Goal: Task Accomplishment & Management: Manage account settings

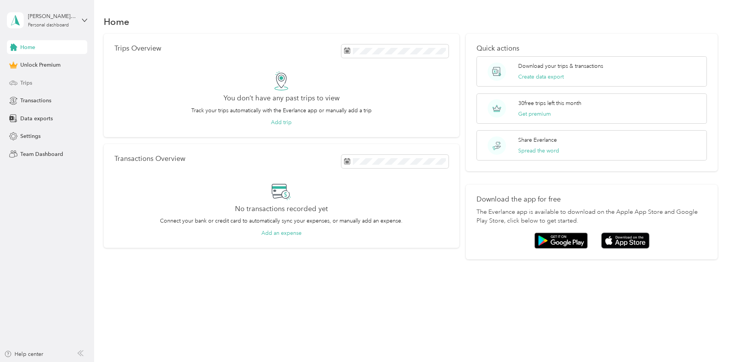
click at [24, 80] on span "Trips" at bounding box center [26, 83] width 12 height 8
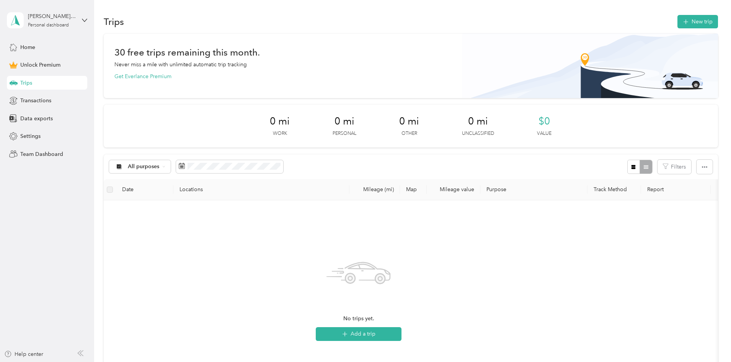
click at [39, 83] on div "Trips" at bounding box center [47, 83] width 80 height 14
click at [160, 164] on span "All purposes" at bounding box center [144, 166] width 32 height 5
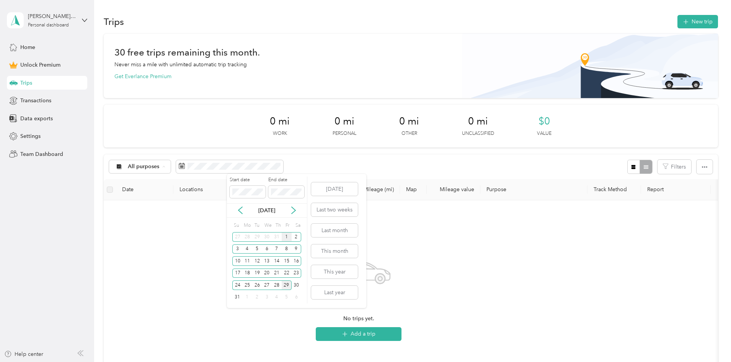
click at [285, 239] on div "1" at bounding box center [287, 237] width 10 height 10
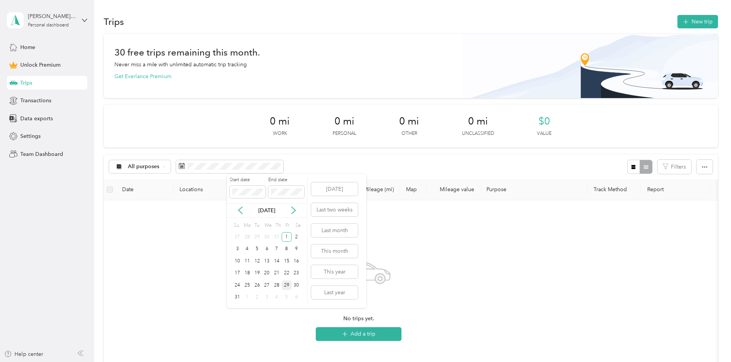
click at [285, 285] on div "29" at bounding box center [287, 285] width 10 height 10
click at [240, 209] on icon at bounding box center [241, 210] width 4 height 7
click at [257, 235] on div "1" at bounding box center [257, 237] width 10 height 10
click at [277, 286] on div "31" at bounding box center [277, 285] width 10 height 10
click at [44, 102] on span "Transactions" at bounding box center [35, 100] width 31 height 8
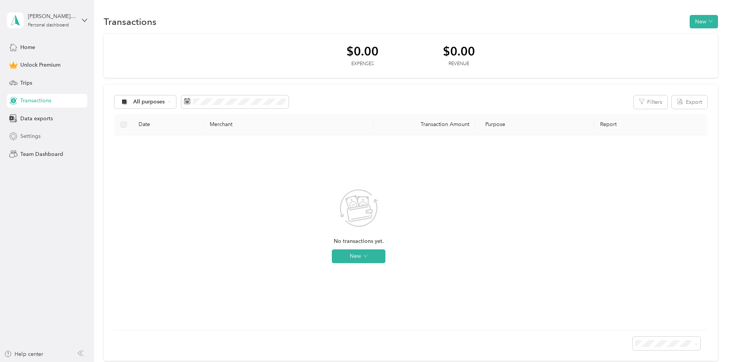
click at [39, 136] on span "Settings" at bounding box center [30, 136] width 20 height 8
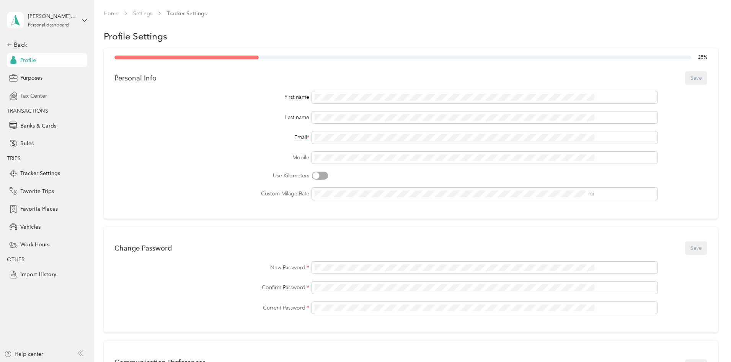
click at [32, 91] on div "Tax Center" at bounding box center [47, 96] width 80 height 14
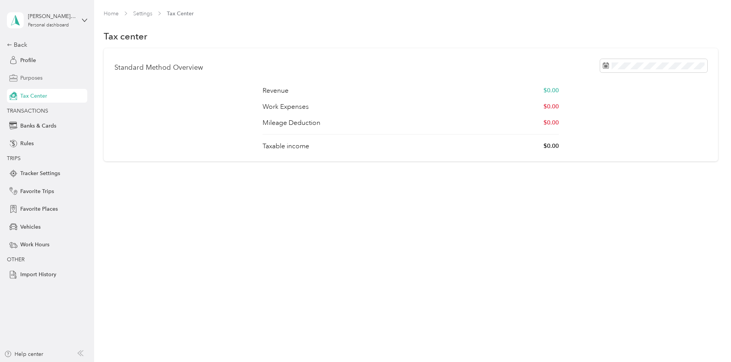
click at [31, 75] on span "Purposes" at bounding box center [31, 78] width 22 height 8
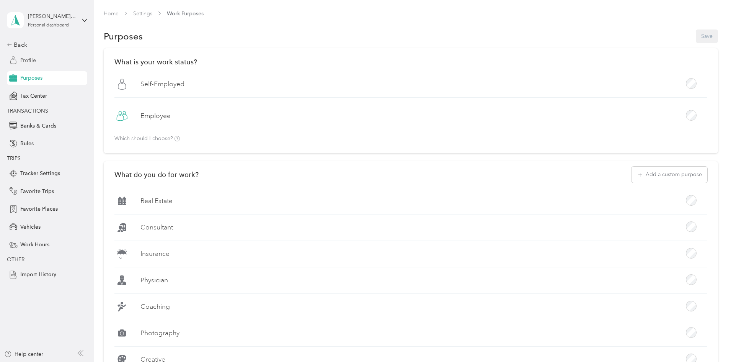
click at [34, 54] on div "Profile" at bounding box center [47, 60] width 80 height 14
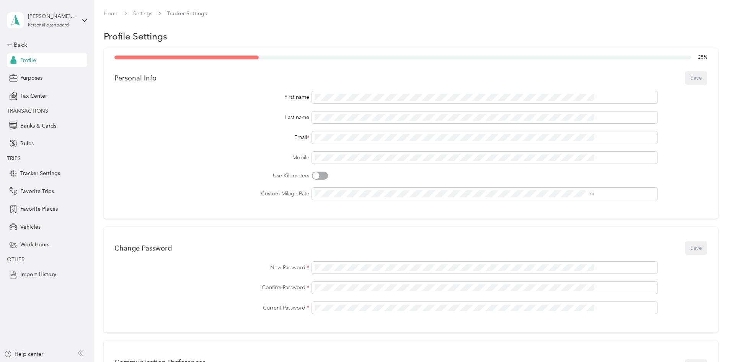
click at [40, 85] on div "Back Profile Purposes Tax Center TRANSACTIONS Banks & Cards Rules TRIPS Tracker…" at bounding box center [47, 160] width 80 height 241
click at [35, 74] on span "Purposes" at bounding box center [31, 78] width 22 height 8
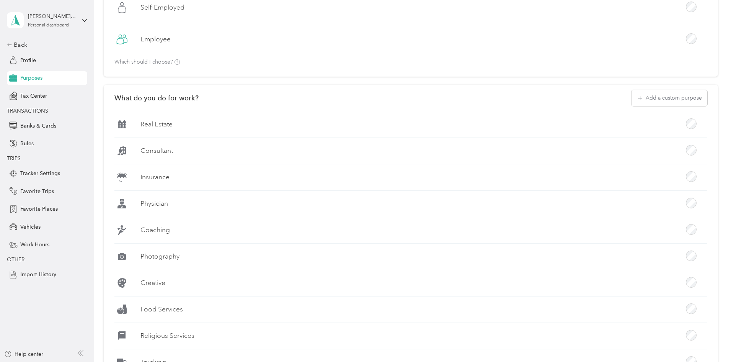
scroll to position [191, 0]
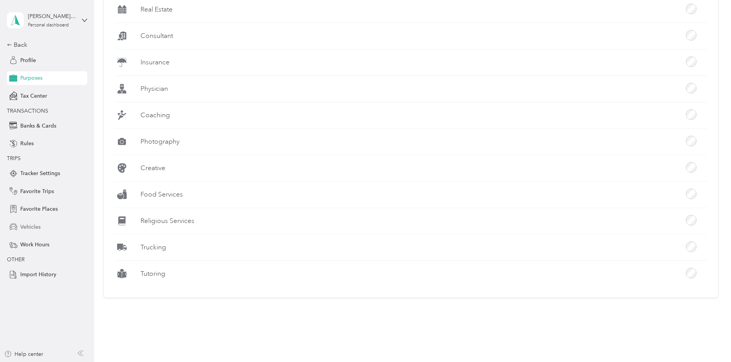
click at [44, 227] on div "Vehicles" at bounding box center [47, 227] width 80 height 14
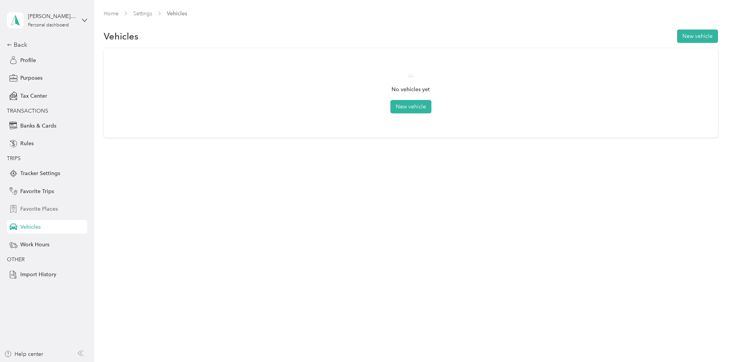
click at [38, 208] on span "Favorite Places" at bounding box center [39, 209] width 38 height 8
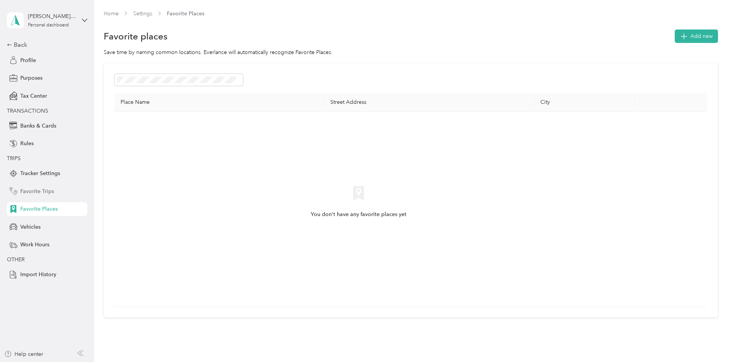
click at [49, 191] on span "Favorite Trips" at bounding box center [37, 191] width 34 height 8
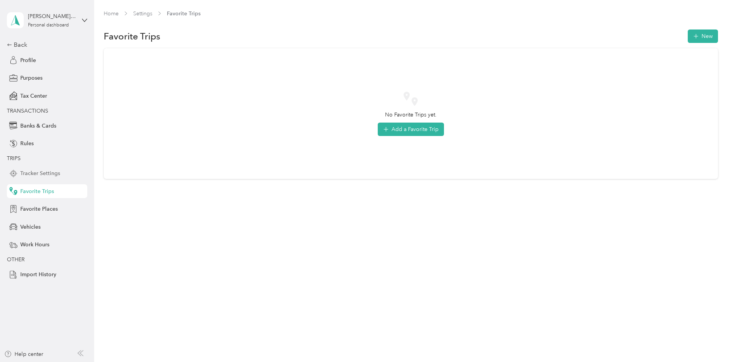
click at [53, 173] on span "Tracker Settings" at bounding box center [40, 173] width 40 height 8
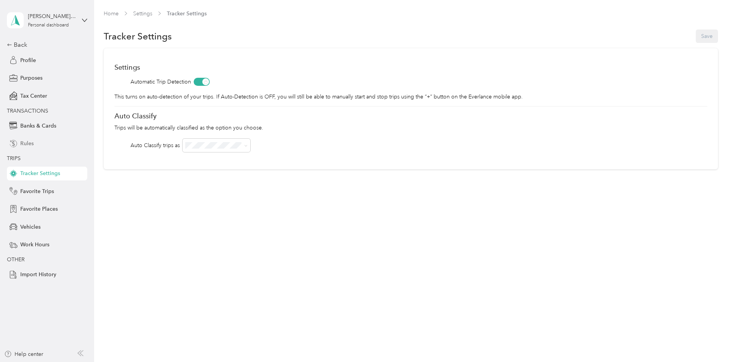
click at [25, 143] on span "Rules" at bounding box center [26, 143] width 13 height 8
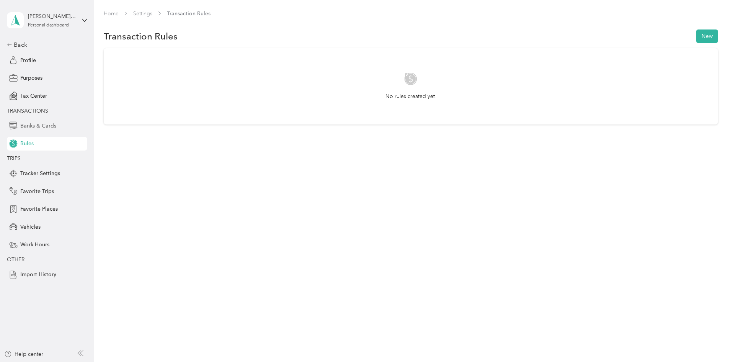
click at [47, 124] on span "Banks & Cards" at bounding box center [38, 126] width 36 height 8
click at [47, 95] on div "Tax Center" at bounding box center [47, 96] width 80 height 14
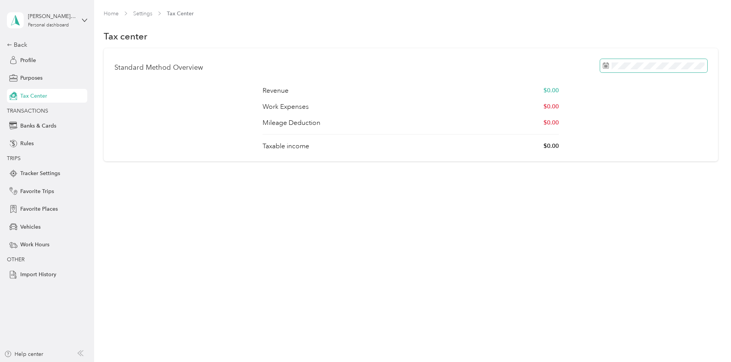
click at [611, 59] on div "Standard Method Overview Revenue $0.00 Work Expenses $0.00 Mileage Deduction $0…" at bounding box center [411, 104] width 615 height 113
click at [26, 75] on span "Purposes" at bounding box center [31, 78] width 22 height 8
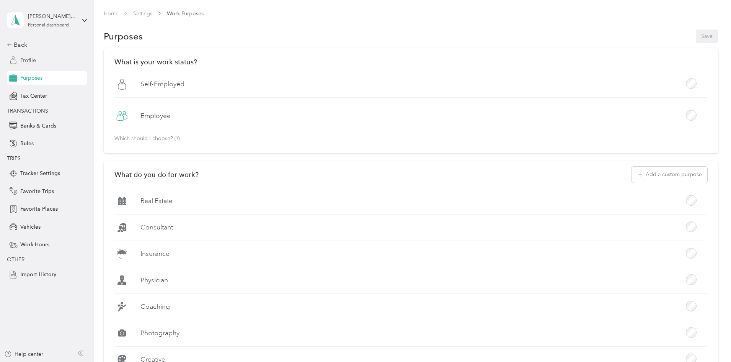
click at [26, 59] on span "Profile" at bounding box center [28, 60] width 16 height 8
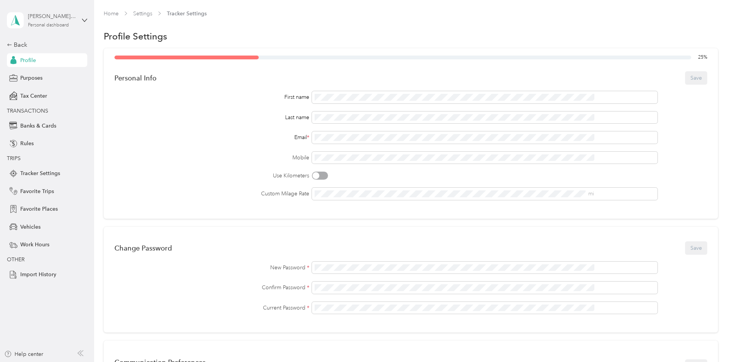
click at [51, 15] on div "[PERSON_NAME][EMAIL_ADDRESS][DOMAIN_NAME]" at bounding box center [52, 16] width 48 height 8
click at [84, 16] on div "[PERSON_NAME][EMAIL_ADDRESS][DOMAIN_NAME] Personal dashboard" at bounding box center [47, 20] width 80 height 27
click at [18, 40] on div "Back" at bounding box center [45, 44] width 77 height 9
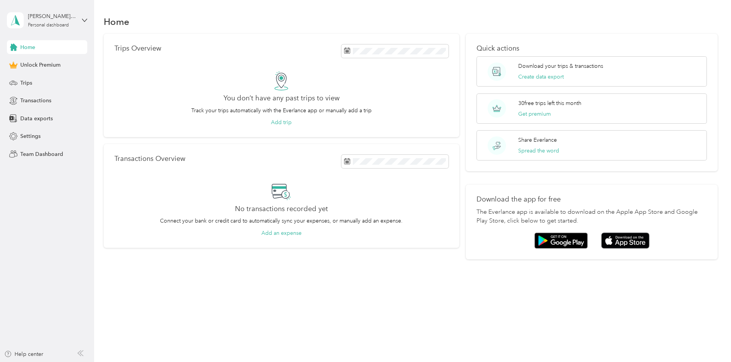
click at [288, 96] on h2 "You don’t have any past trips to view" at bounding box center [282, 98] width 116 height 8
click at [48, 22] on div "[PERSON_NAME][EMAIL_ADDRESS][DOMAIN_NAME] Personal dashboard" at bounding box center [52, 19] width 48 height 15
click at [49, 16] on div "[PERSON_NAME][EMAIL_ADDRESS][DOMAIN_NAME]" at bounding box center [52, 16] width 48 height 8
click at [39, 132] on span "Settings" at bounding box center [30, 136] width 20 height 8
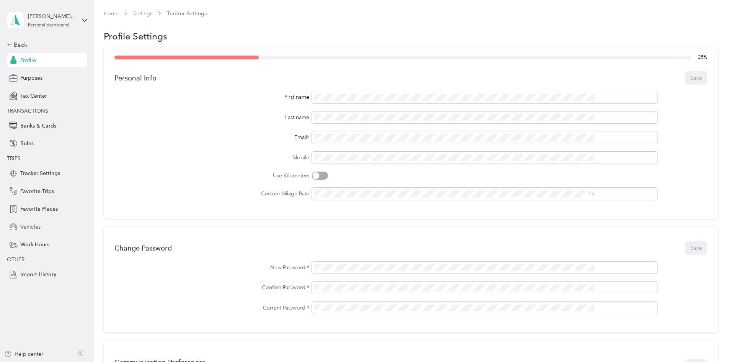
click at [38, 229] on span "Vehicles" at bounding box center [30, 227] width 20 height 8
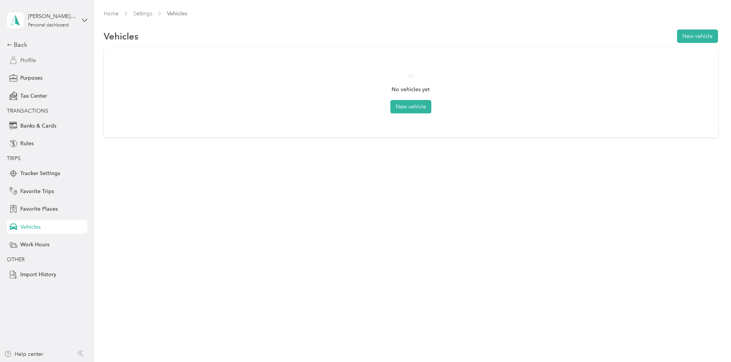
click at [31, 59] on span "Profile" at bounding box center [28, 60] width 16 height 8
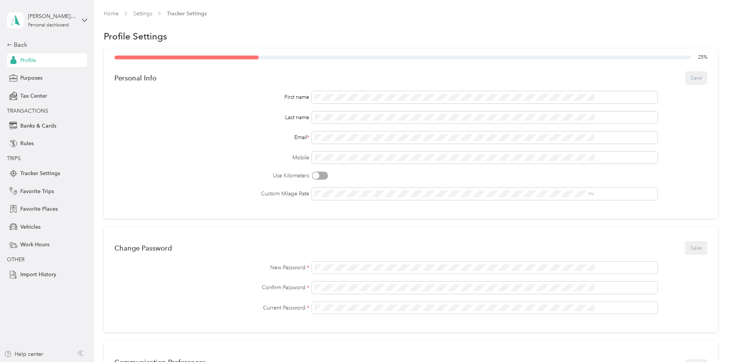
click at [52, 12] on div "[PERSON_NAME][EMAIL_ADDRESS][DOMAIN_NAME] Personal dashboard" at bounding box center [41, 20] width 69 height 16
click at [47, 32] on div "You’re signed in as [PERSON_NAME][EMAIL_ADDRESS][DOMAIN_NAME] Log out" at bounding box center [109, 53] width 204 height 43
click at [65, 19] on div "[PERSON_NAME][EMAIL_ADDRESS][DOMAIN_NAME]" at bounding box center [52, 16] width 48 height 8
click at [40, 62] on div "Log out" at bounding box center [28, 59] width 29 height 8
